Goal: Find specific page/section: Find specific page/section

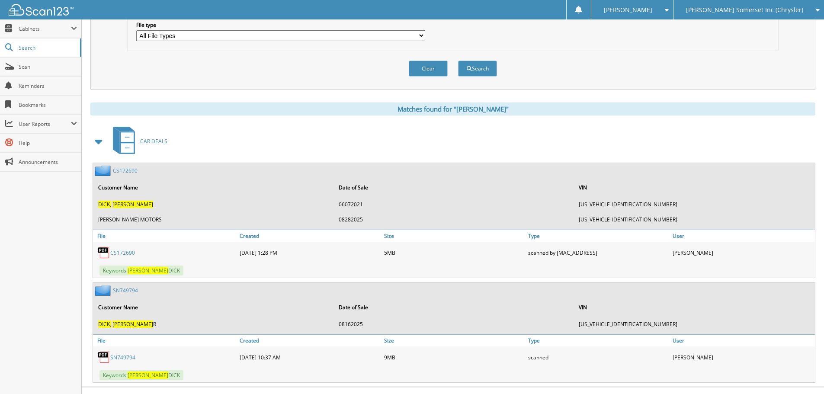
scroll to position [292, 0]
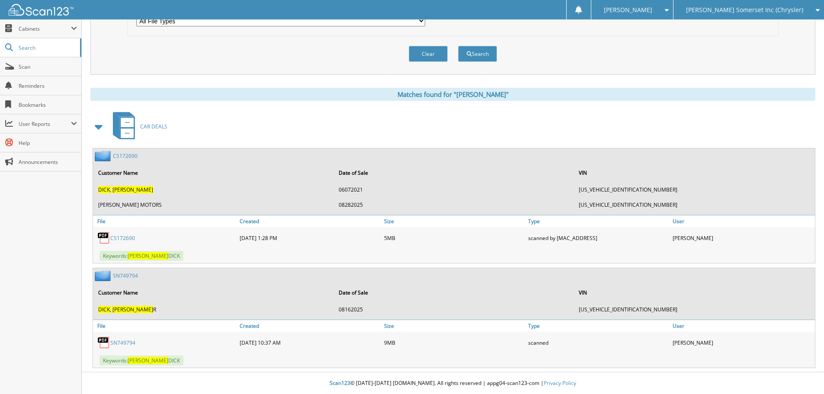
click at [126, 341] on link "SN749794" at bounding box center [122, 342] width 25 height 7
click at [37, 65] on span "Scan" at bounding box center [48, 66] width 58 height 7
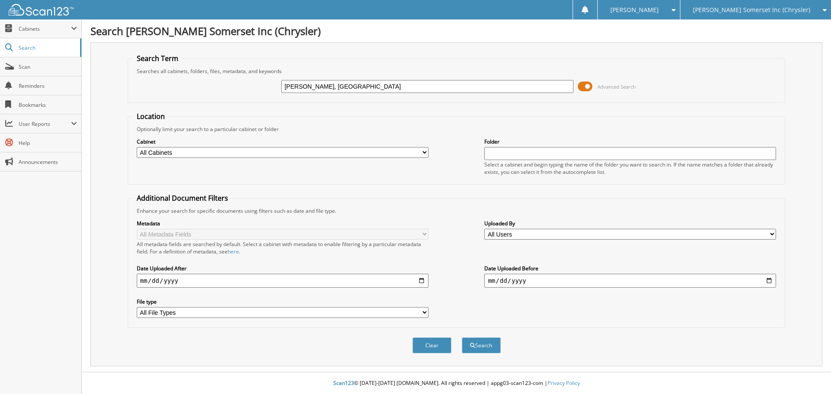
type input "BROCK, MA"
click at [462, 338] on button "Search" at bounding box center [481, 346] width 39 height 16
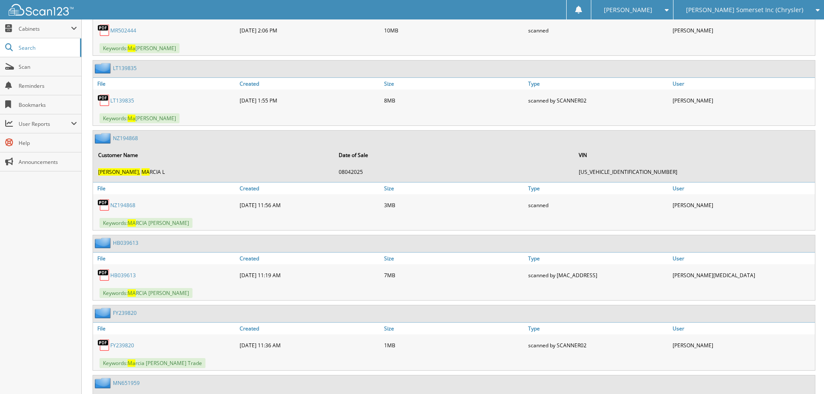
scroll to position [822, 0]
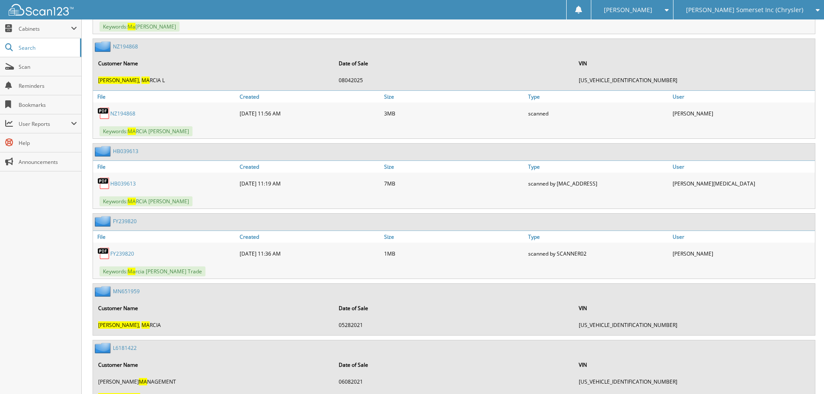
click at [128, 184] on link "HB039613" at bounding box center [123, 183] width 26 height 7
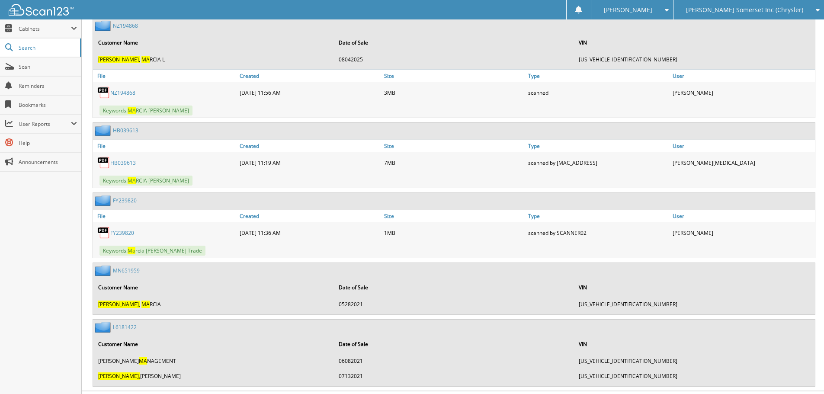
scroll to position [862, 0]
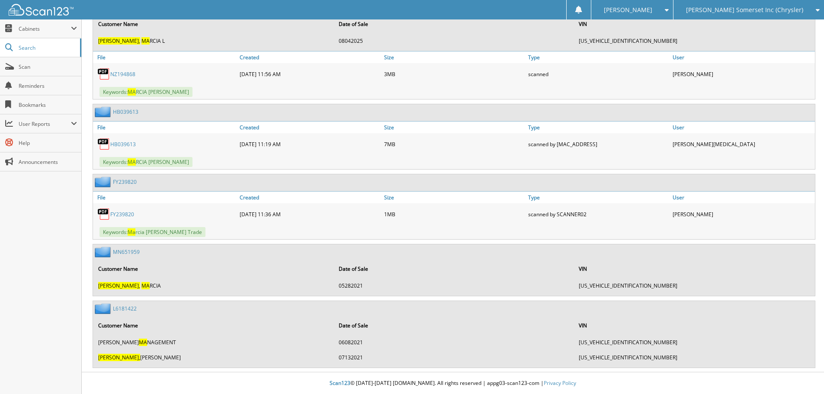
click at [117, 74] on link "NZ194868" at bounding box center [122, 74] width 25 height 7
